Goal: Information Seeking & Learning: Learn about a topic

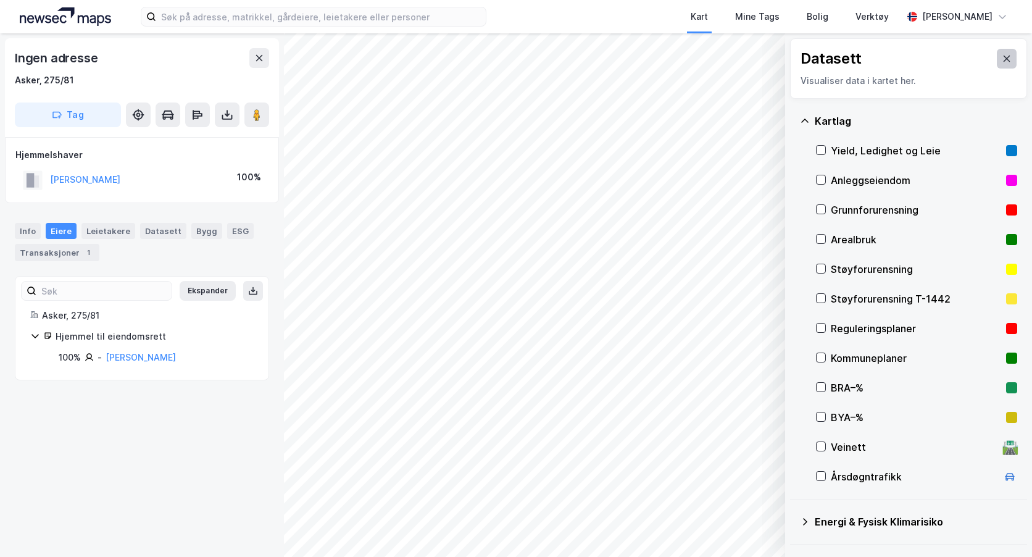
click at [1002, 59] on icon at bounding box center [1007, 59] width 10 height 10
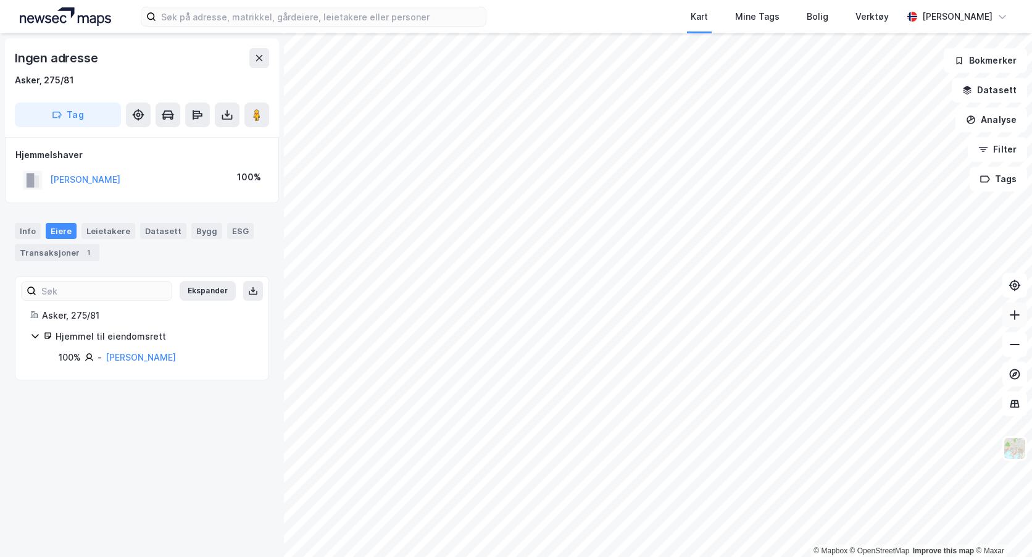
click at [1020, 318] on icon at bounding box center [1014, 315] width 12 height 12
click at [1007, 332] on div "© Mapbox © OpenStreetMap Improve this map © Maxar Ingen adresse Asker, 275/81 T…" at bounding box center [516, 294] width 1032 height 523
click at [1007, 347] on button at bounding box center [1014, 344] width 25 height 25
click at [534, 23] on div "Kart Mine Tags Bolig Verktøy [PERSON_NAME] © Mapbox © OpenStreetMap Improve thi…" at bounding box center [516, 278] width 1032 height 557
